Goal: Check status: Check status

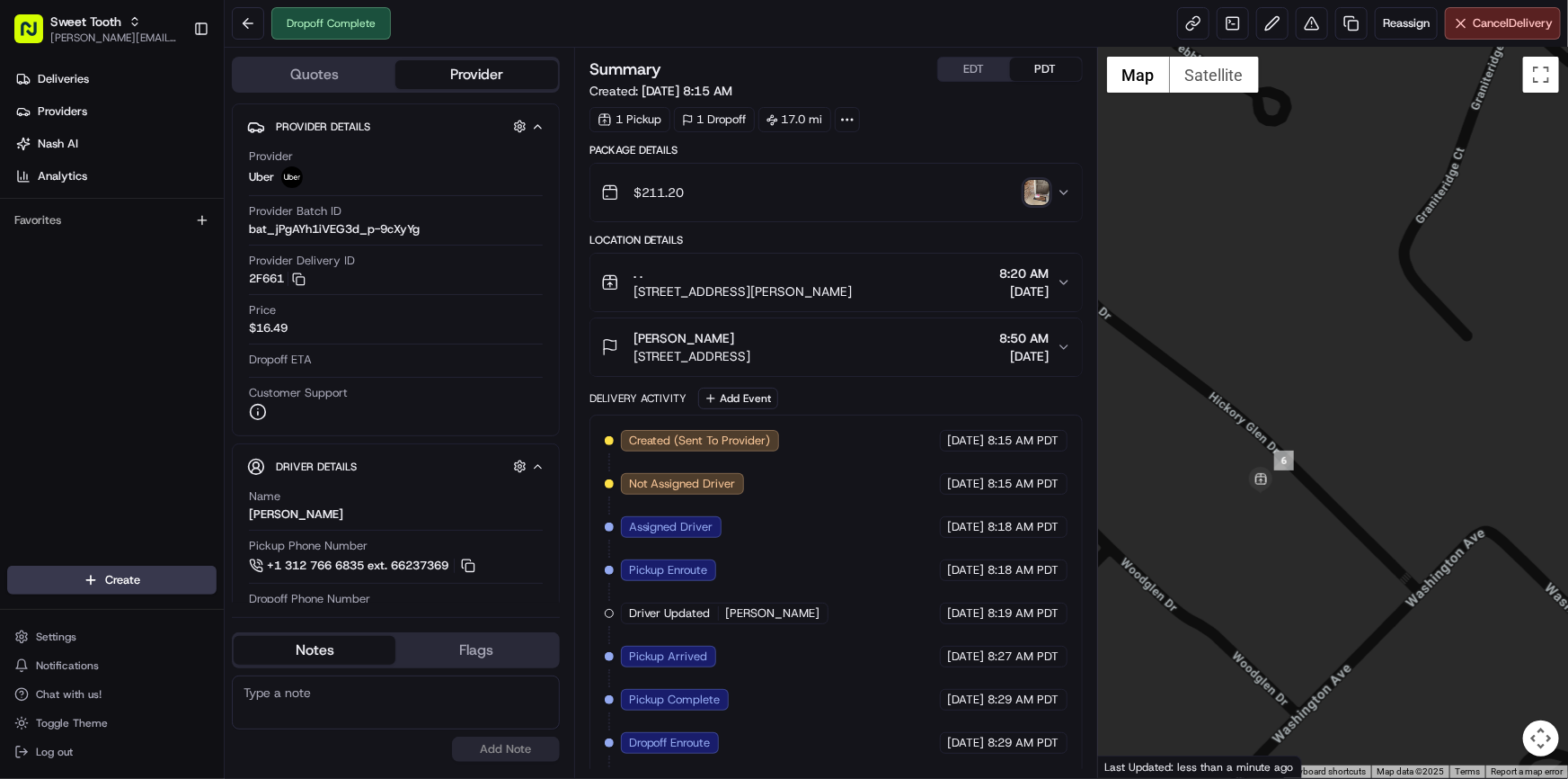
scroll to position [290, 0]
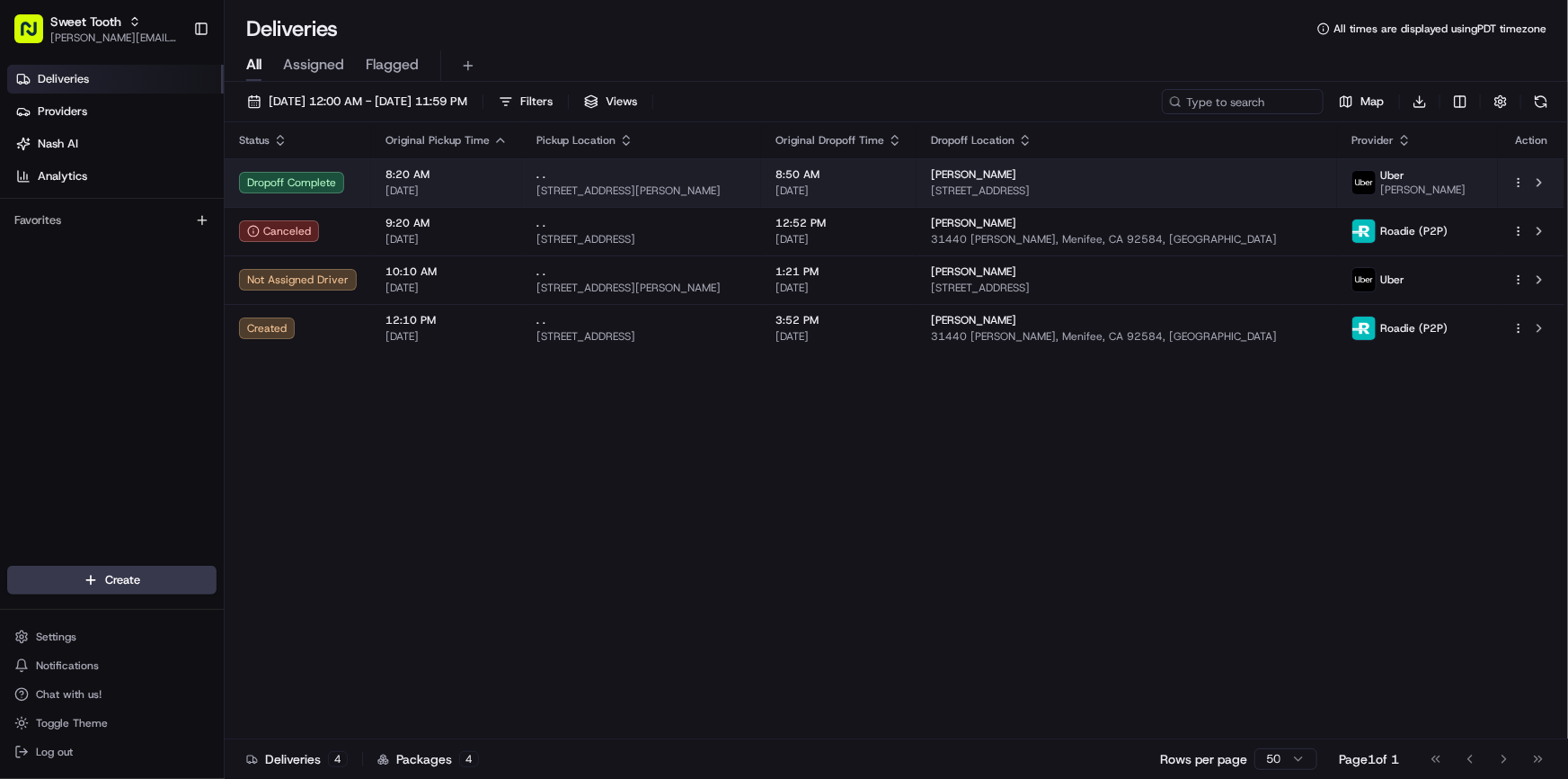
click at [736, 189] on span "[STREET_ADDRESS][PERSON_NAME]" at bounding box center [640, 190] width 210 height 14
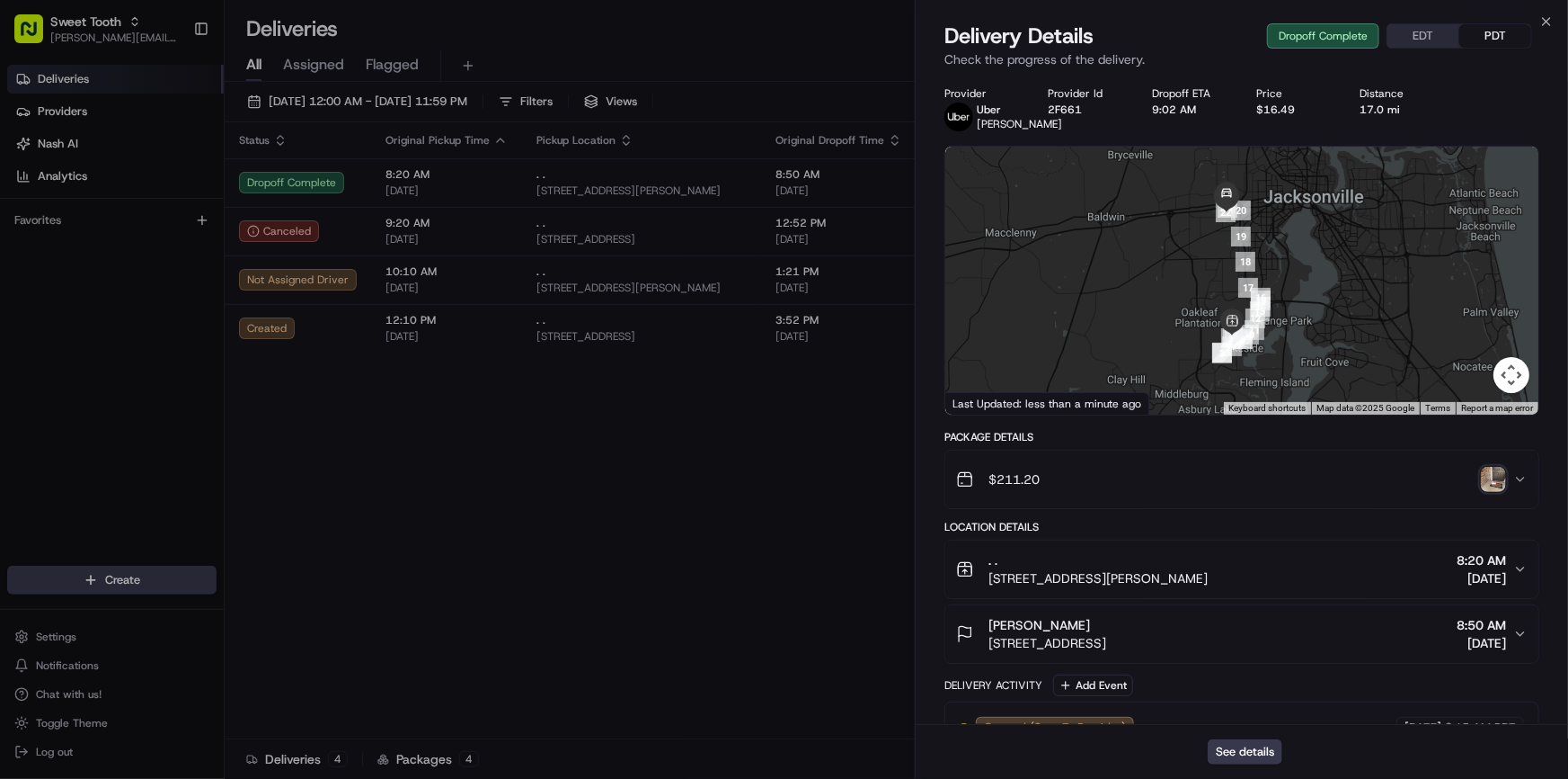
click at [1490, 491] on img "button" at bounding box center [1492, 479] width 25 height 25
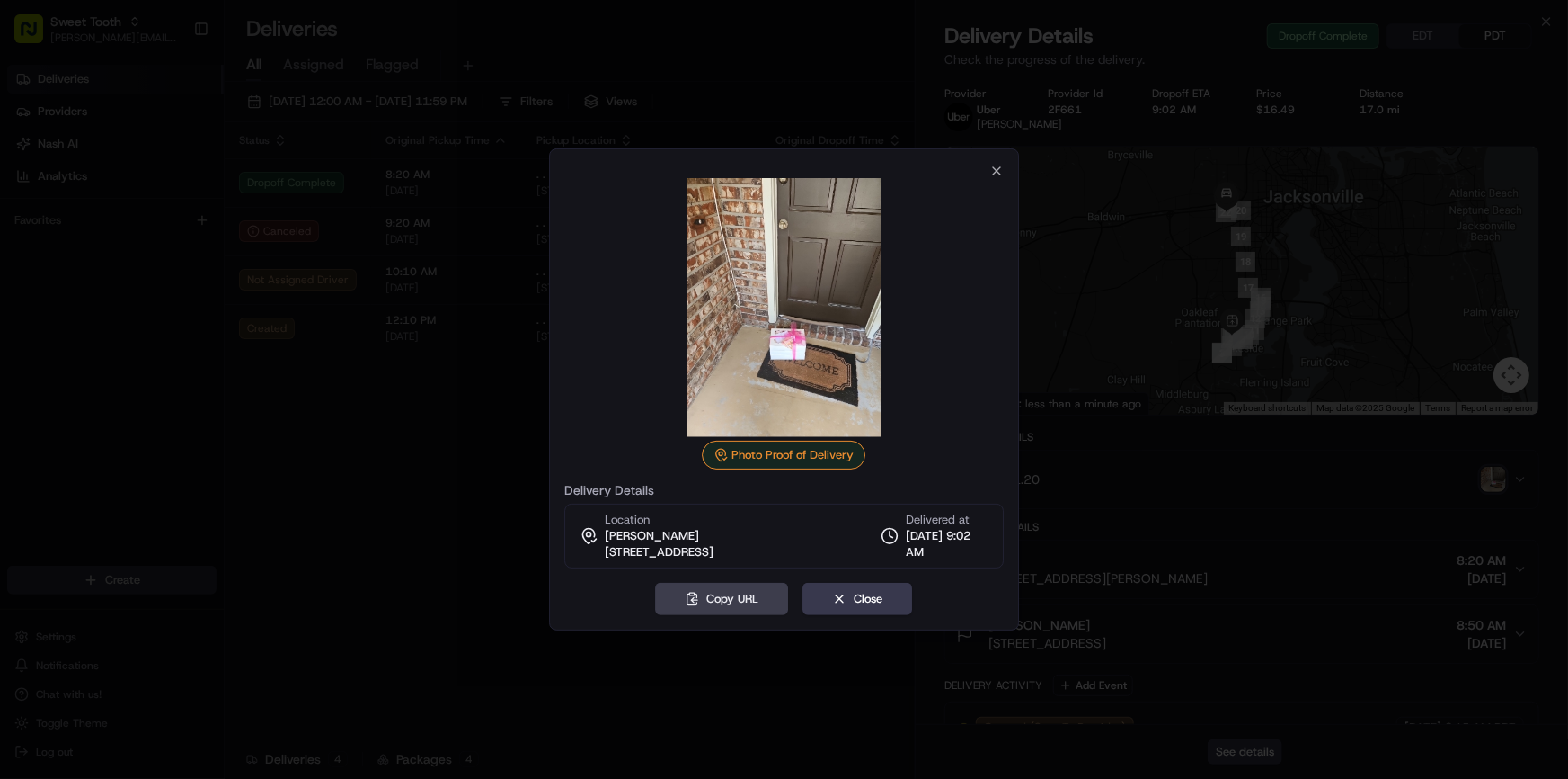
click at [347, 492] on div at bounding box center [784, 389] width 1568 height 779
